Goal: Information Seeking & Learning: Learn about a topic

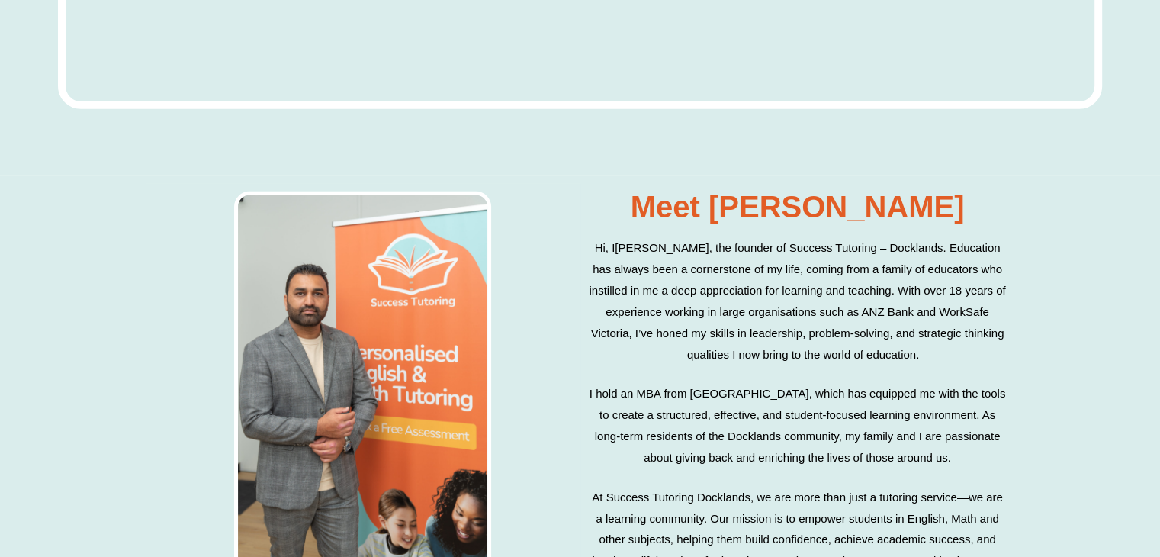
scroll to position [4788, 0]
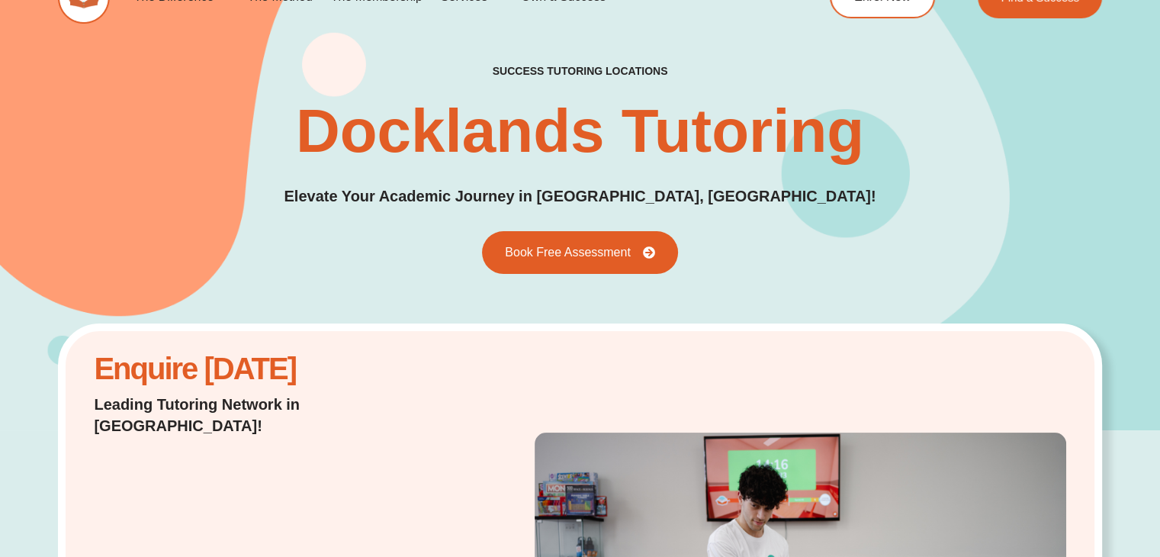
scroll to position [0, 0]
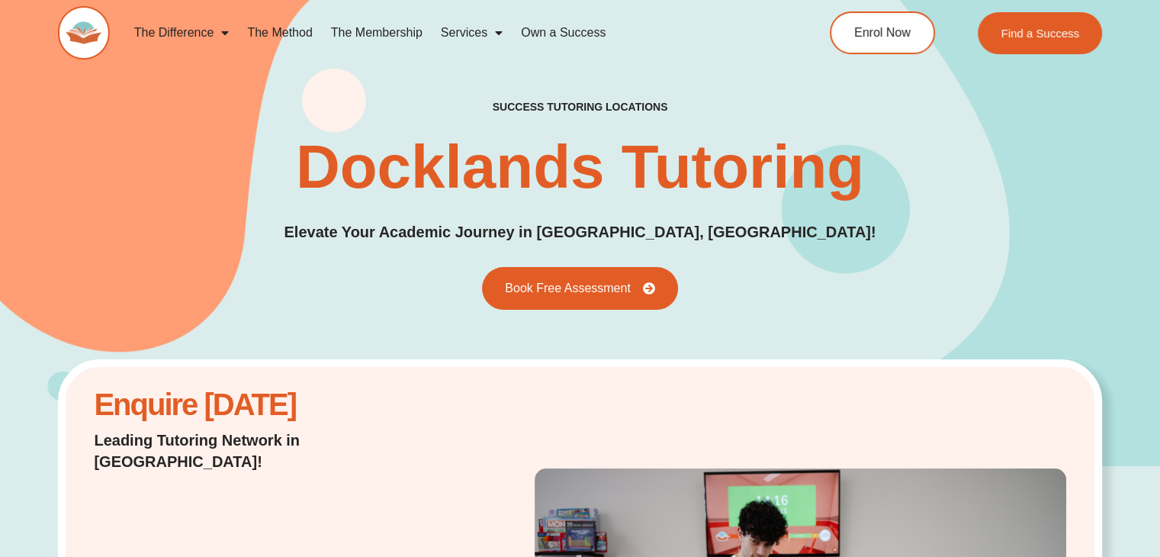
click at [0, 319] on div "success tutoring locations Docklands Tutoring Elevate Your Academic Journey in …" at bounding box center [580, 204] width 1160 height 523
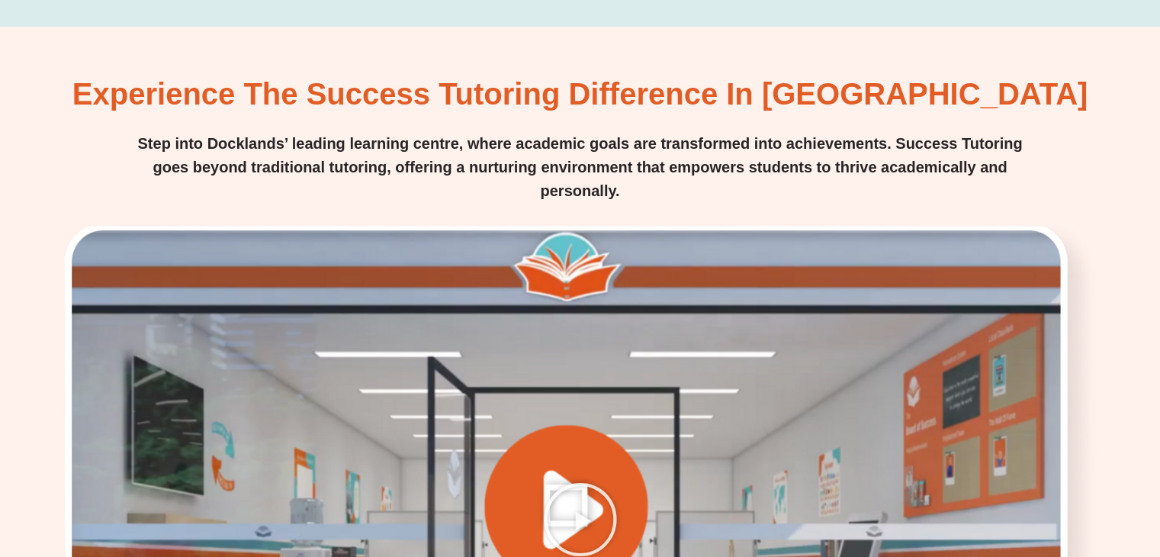
scroll to position [2044, 0]
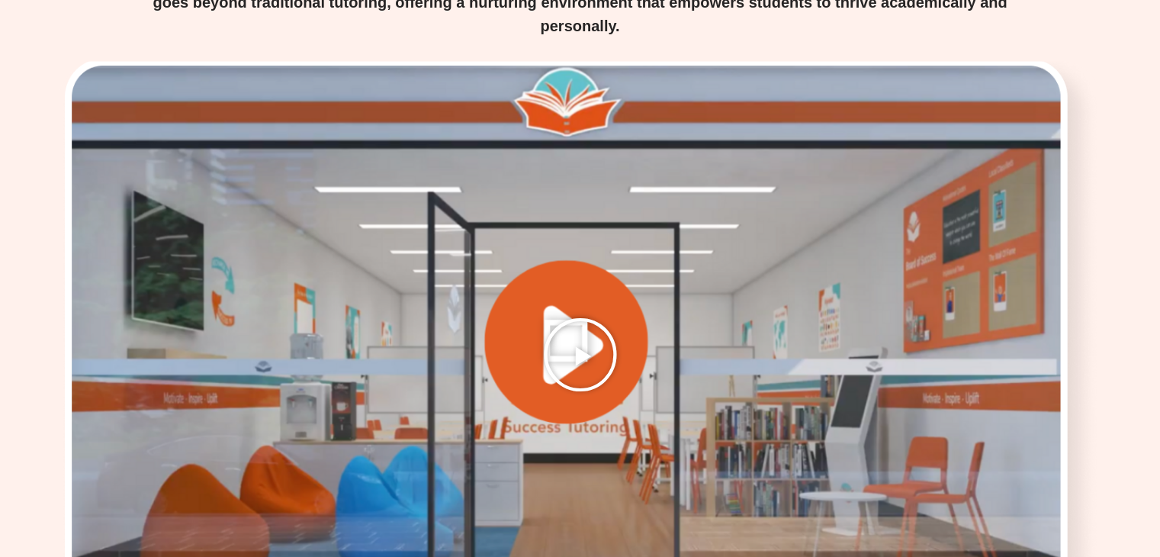
click at [611, 327] on icon "Play Video" at bounding box center [580, 354] width 76 height 76
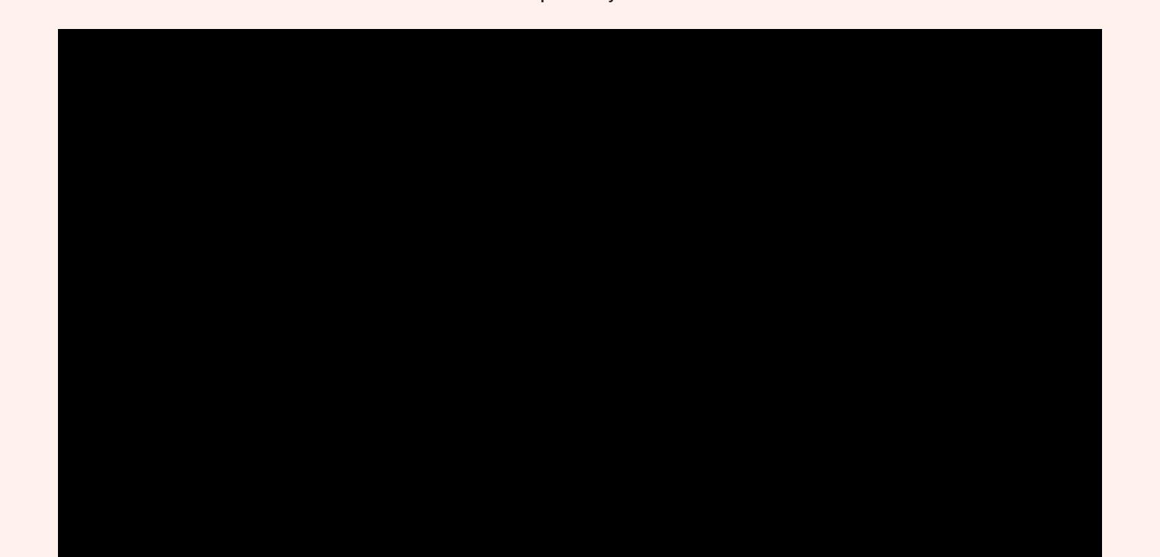
scroll to position [2087, 0]
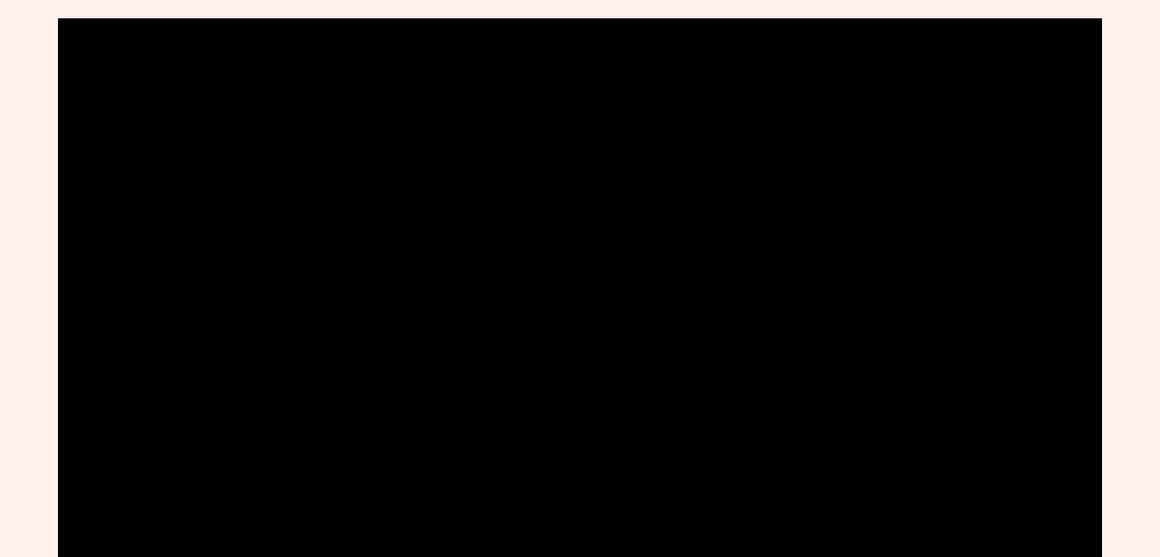
click at [0, 321] on div "Experience the Success Tutoring Difference in [GEOGRAPHIC_DATA] Step into Dockl…" at bounding box center [580, 470] width 1160 height 1302
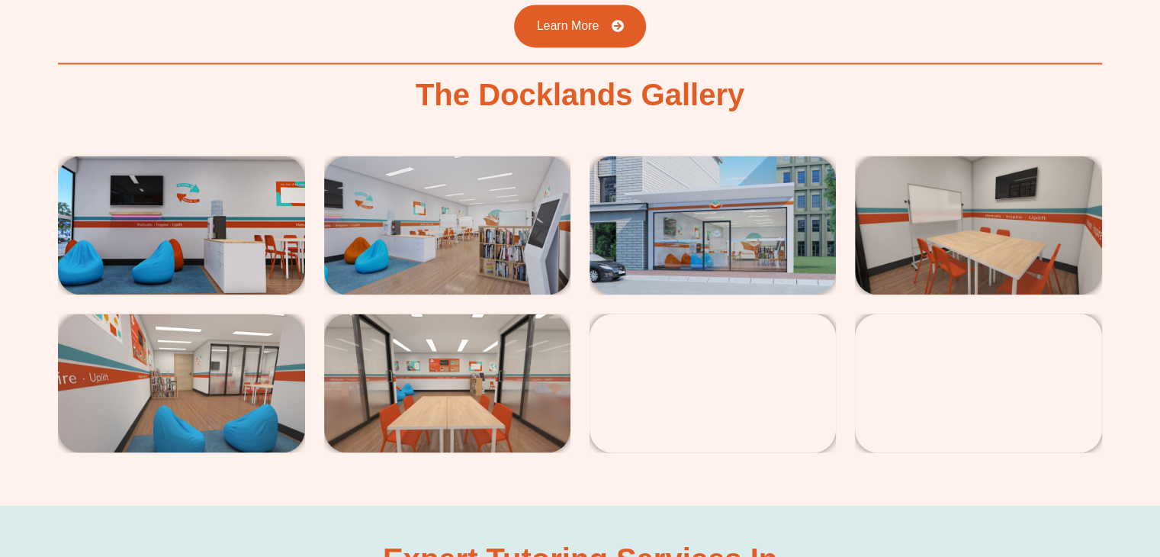
scroll to position [2681, 0]
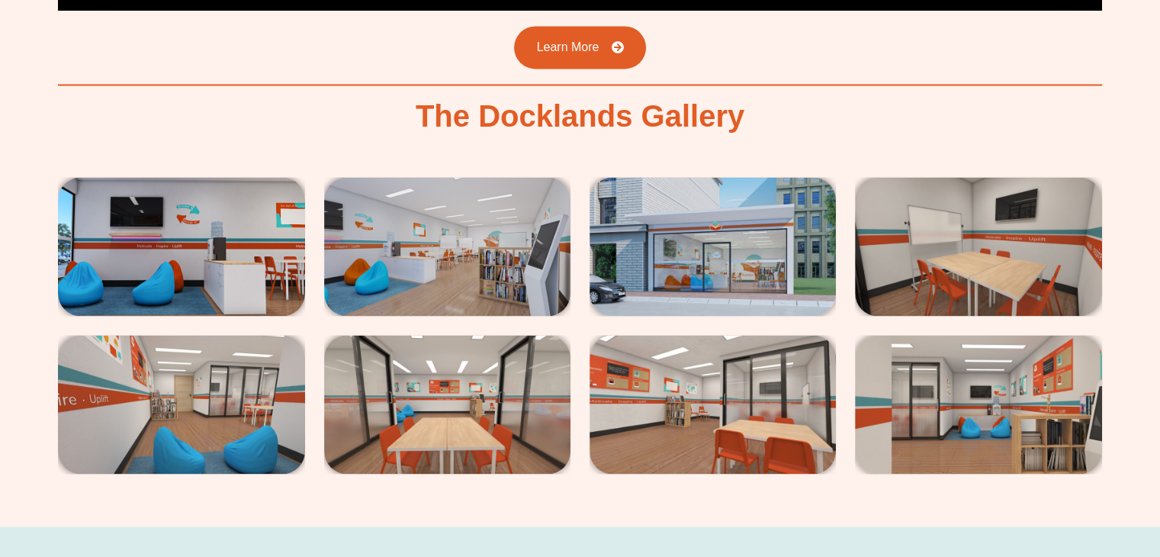
click at [178, 221] on img at bounding box center [181, 246] width 246 height 139
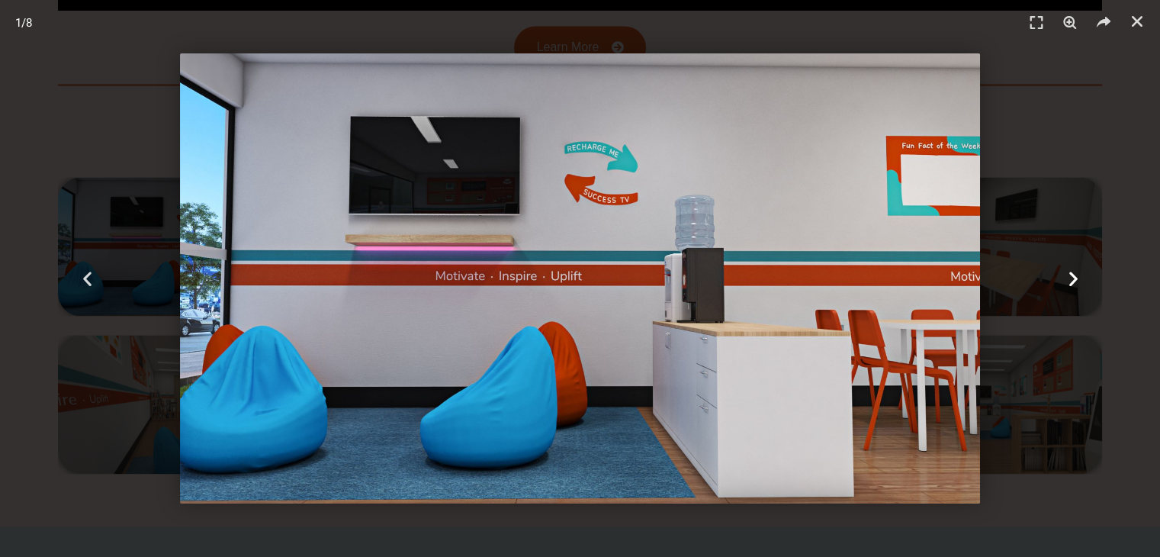
click at [1072, 278] on icon "Next slide" at bounding box center [1072, 278] width 19 height 19
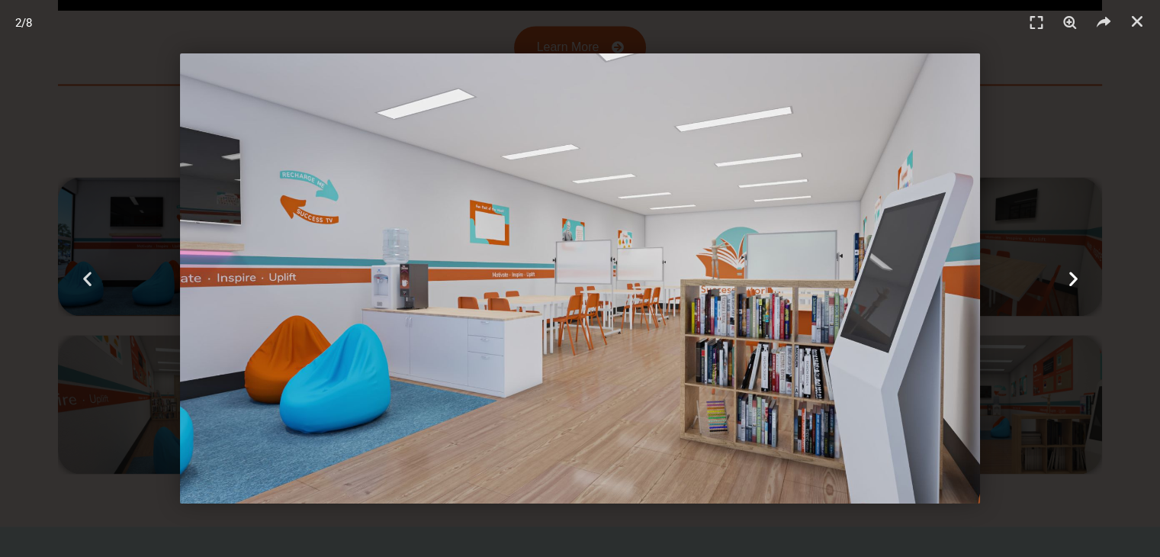
click at [1072, 278] on icon "Next slide" at bounding box center [1072, 278] width 19 height 19
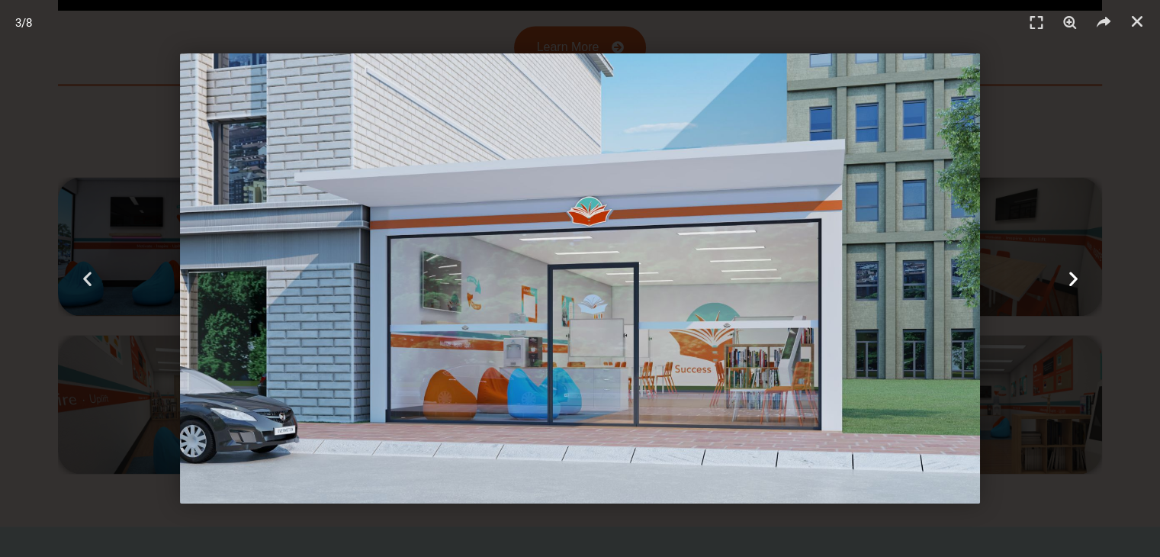
click at [1072, 278] on icon "Next slide" at bounding box center [1072, 278] width 19 height 19
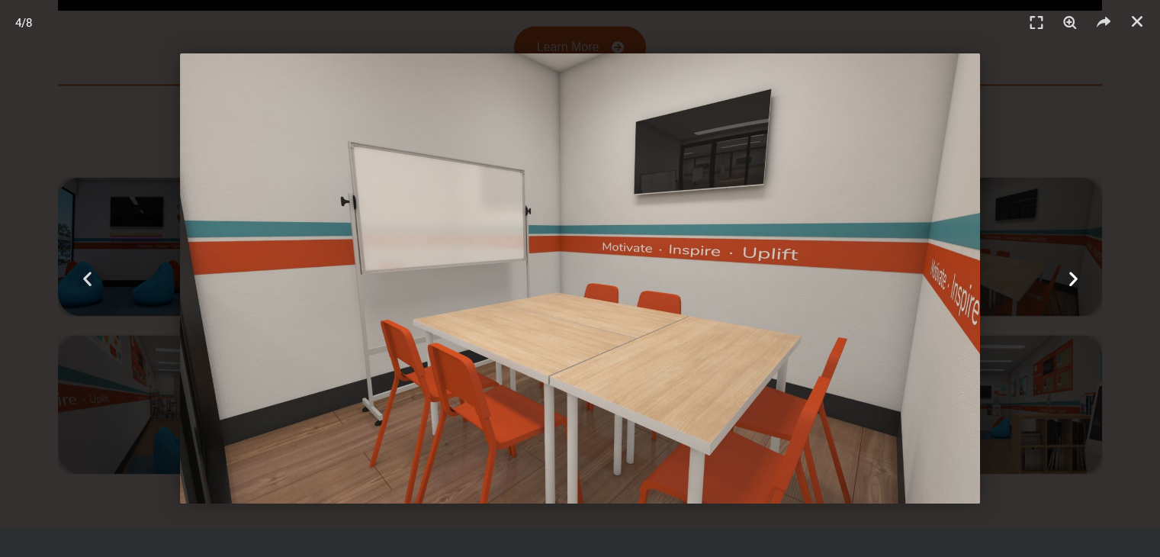
click at [1072, 278] on icon "Next slide" at bounding box center [1072, 278] width 19 height 19
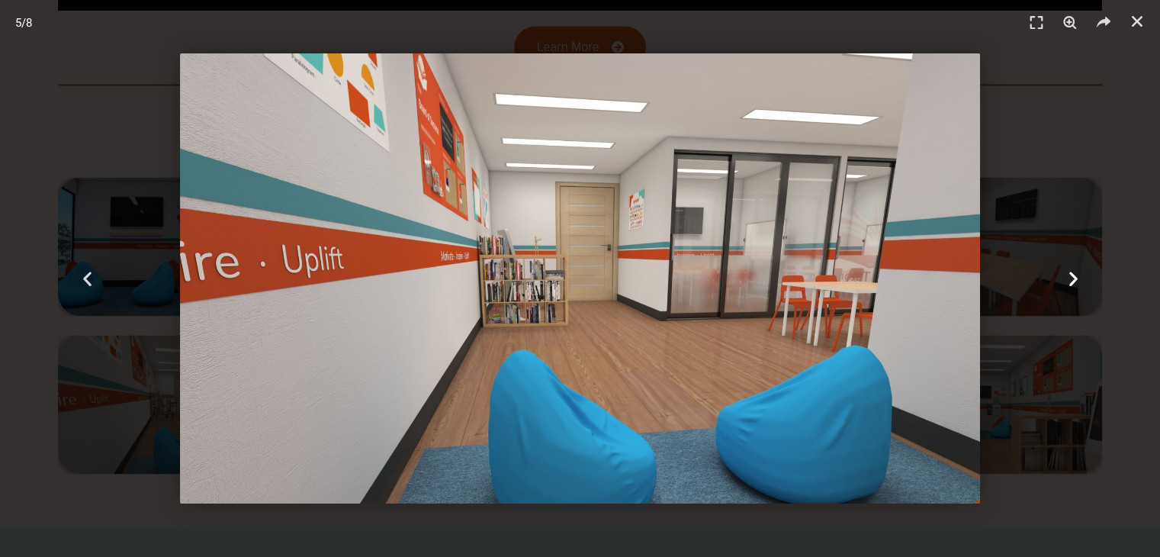
click at [1072, 278] on icon "Next slide" at bounding box center [1072, 278] width 19 height 19
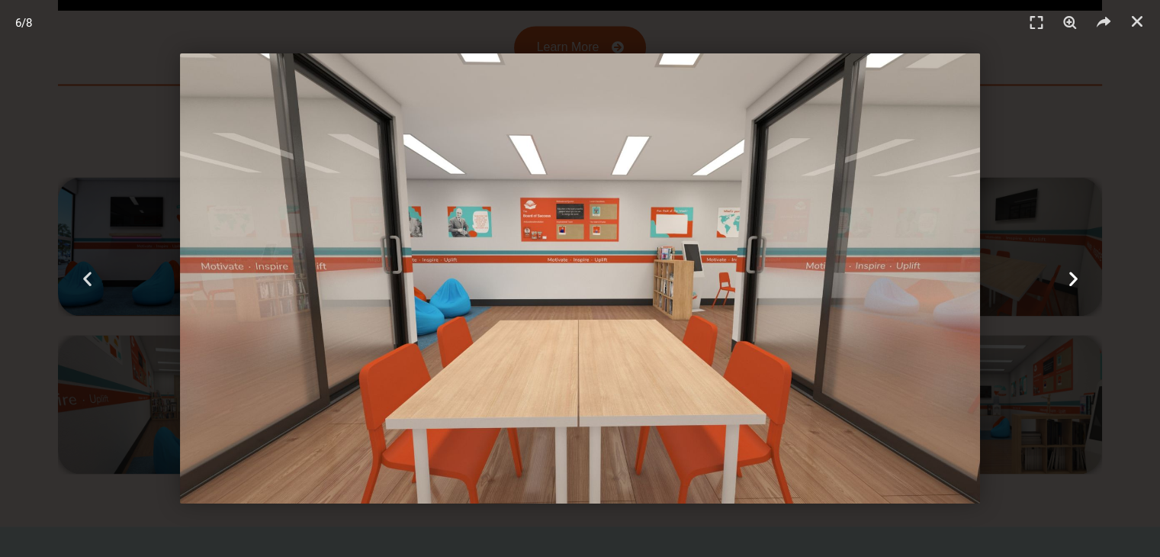
click at [1072, 278] on icon "Next slide" at bounding box center [1072, 278] width 19 height 19
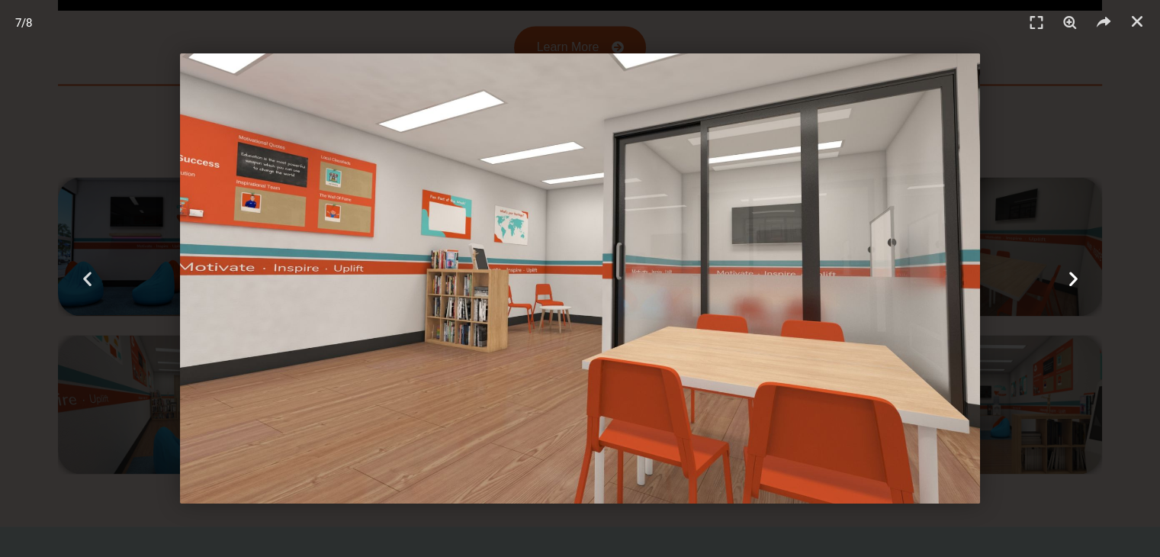
click at [1072, 278] on icon "Next slide" at bounding box center [1072, 278] width 19 height 19
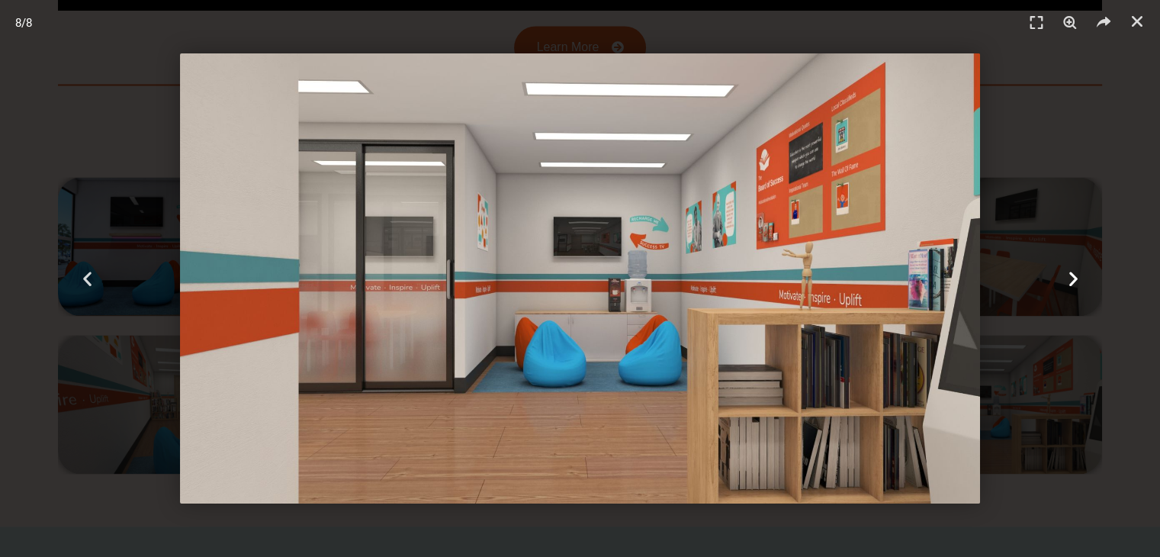
click at [1072, 278] on icon "Next slide" at bounding box center [1072, 278] width 19 height 19
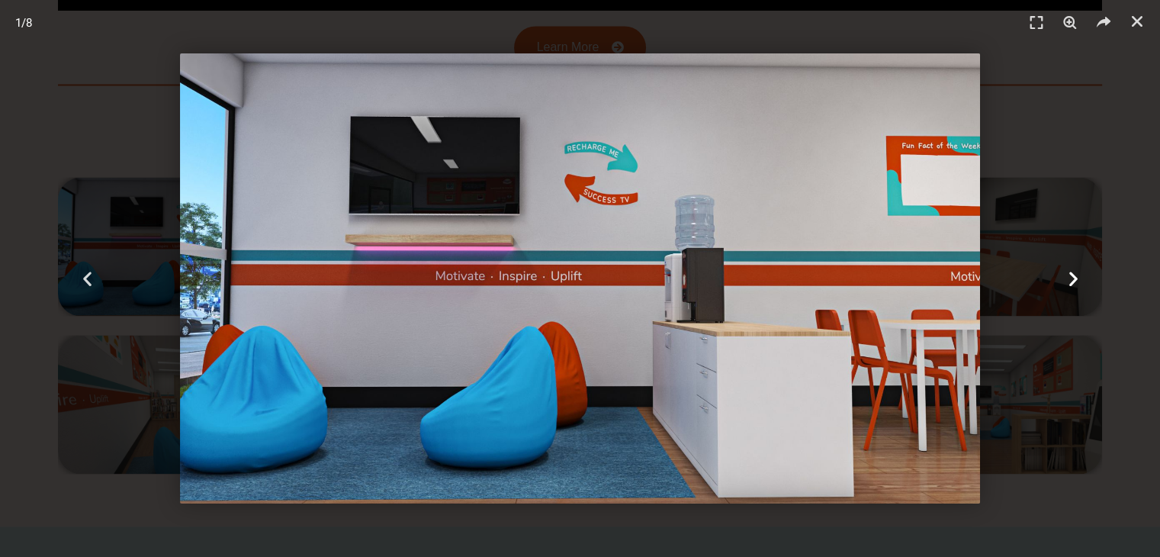
click at [1072, 278] on icon "Next slide" at bounding box center [1072, 278] width 19 height 19
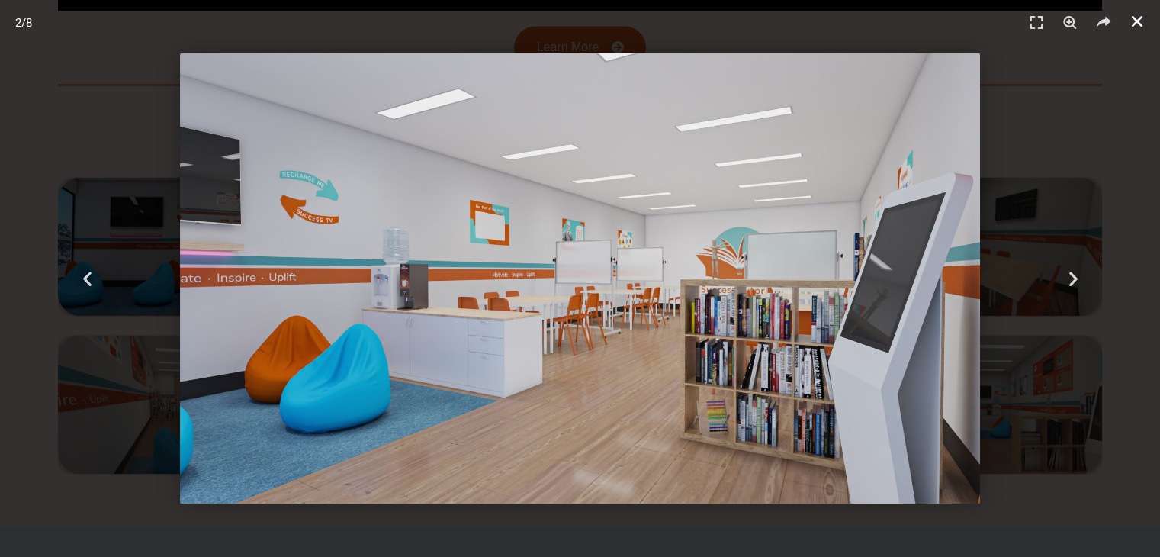
click at [1138, 24] on icon "Close (Esc)" at bounding box center [1136, 21] width 15 height 15
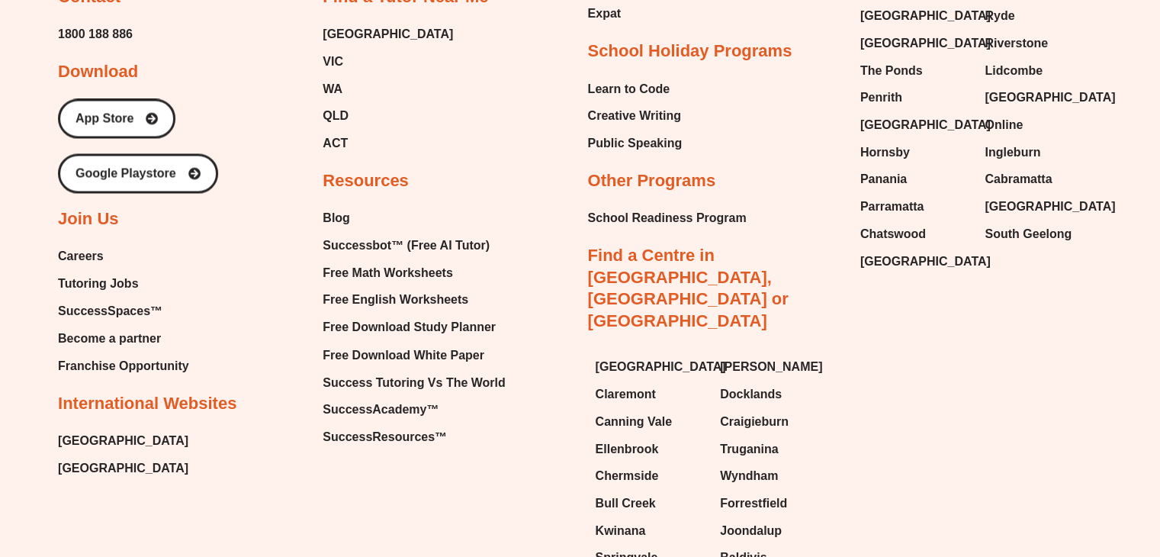
scroll to position [8367, 0]
click at [640, 131] on span "Public Speaking" at bounding box center [635, 142] width 95 height 23
